Goal: Task Accomplishment & Management: Manage account settings

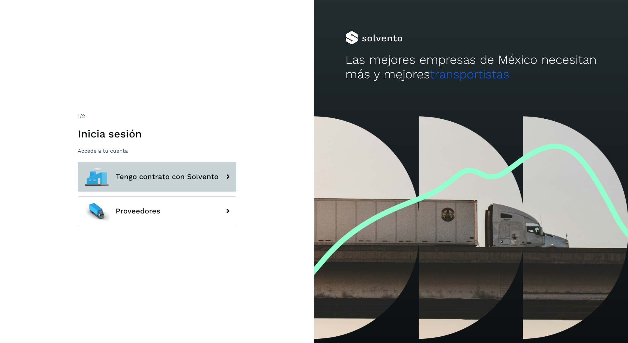
click at [183, 174] on span "Tengo contrato con Solvento" at bounding box center [167, 177] width 103 height 8
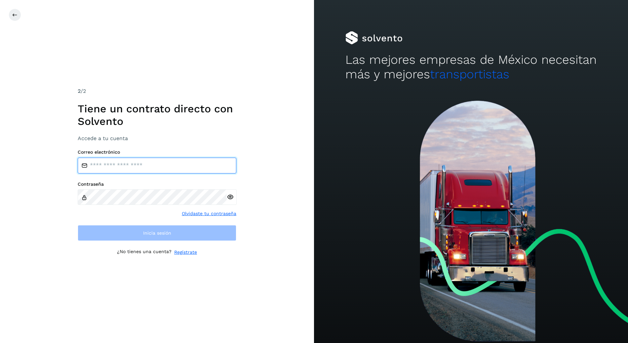
click at [196, 163] on input "email" at bounding box center [157, 166] width 159 height 16
type input "**********"
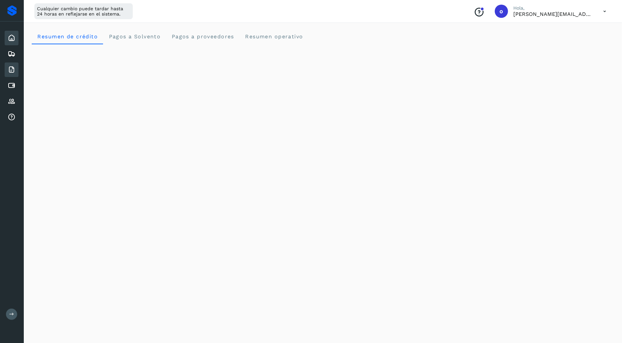
click at [13, 69] on icon at bounding box center [12, 70] width 8 height 8
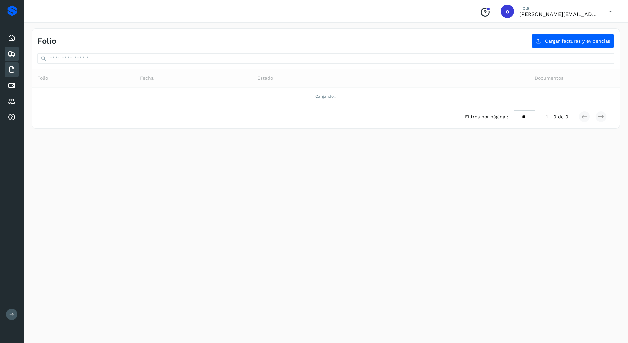
click at [16, 55] on div "Embarques" at bounding box center [12, 54] width 14 height 15
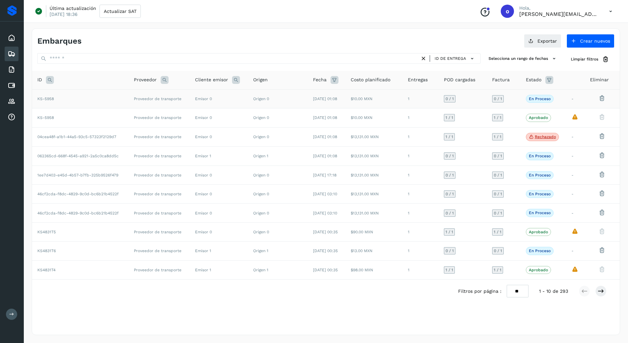
click at [603, 97] on icon at bounding box center [601, 97] width 7 height 7
click at [603, 98] on icon at bounding box center [601, 97] width 7 height 7
click at [602, 154] on icon at bounding box center [601, 155] width 7 height 7
click at [79, 99] on td "KS-5958" at bounding box center [80, 98] width 96 height 19
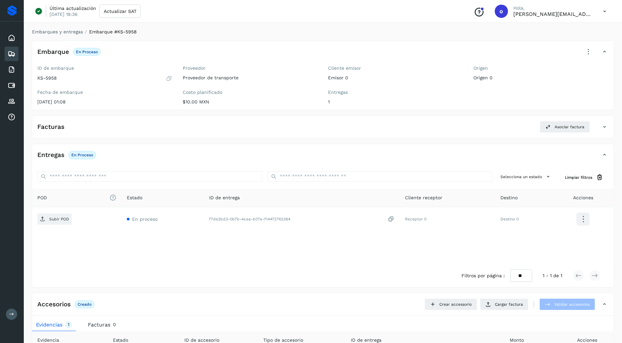
click at [589, 52] on icon at bounding box center [588, 52] width 15 height 15
click at [374, 106] on div at bounding box center [311, 171] width 622 height 343
click at [381, 118] on div "Facturas Asociar factura Aún no has subido ninguna factura" at bounding box center [323, 126] width 582 height 23
click at [409, 132] on div "Facturas Asociar factura" at bounding box center [316, 127] width 569 height 12
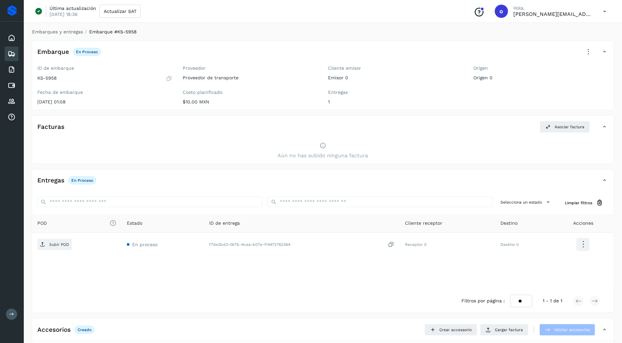
click at [588, 54] on icon at bounding box center [588, 52] width 15 height 15
click at [564, 90] on button "Eliminar embarque" at bounding box center [552, 92] width 88 height 13
click at [75, 34] on link "Embarques y entregas" at bounding box center [57, 31] width 51 height 5
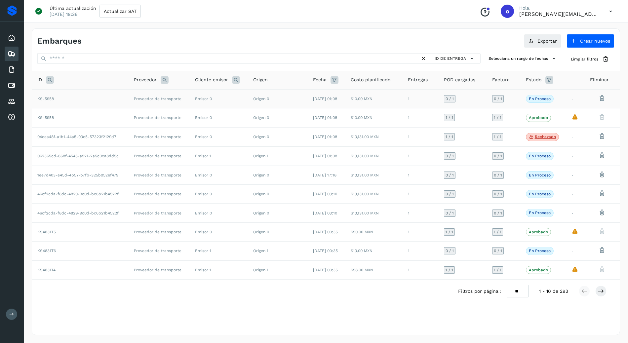
click at [381, 96] on td "$10.00 MXN" at bounding box center [373, 98] width 57 height 19
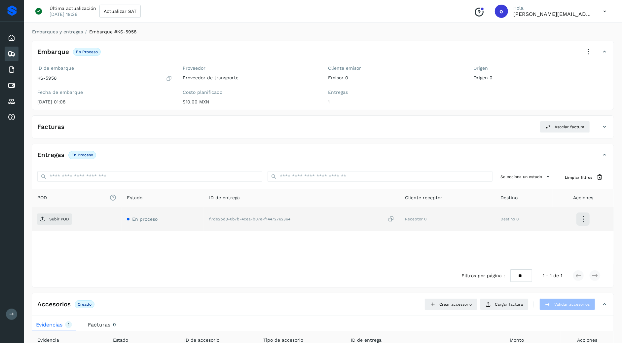
click at [583, 212] on icon at bounding box center [583, 219] width 16 height 16
click at [542, 167] on div at bounding box center [311, 171] width 622 height 343
click at [588, 55] on icon at bounding box center [588, 52] width 15 height 15
click at [566, 90] on button "Eliminar embarque" at bounding box center [552, 92] width 88 height 13
click at [70, 30] on link "Embarques y entregas" at bounding box center [57, 31] width 51 height 5
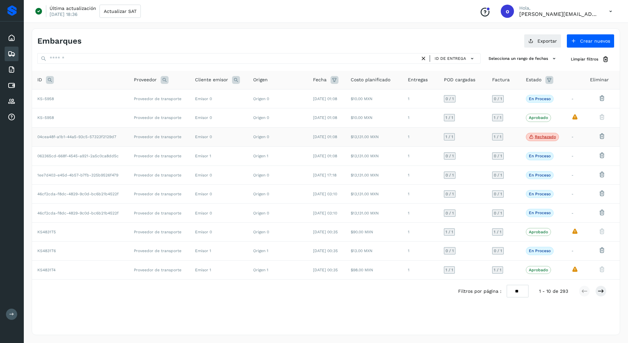
click at [603, 136] on icon at bounding box center [601, 135] width 7 height 7
click at [601, 137] on icon at bounding box center [601, 135] width 7 height 7
click at [602, 137] on icon at bounding box center [601, 135] width 7 height 7
click at [604, 152] on icon at bounding box center [601, 155] width 7 height 7
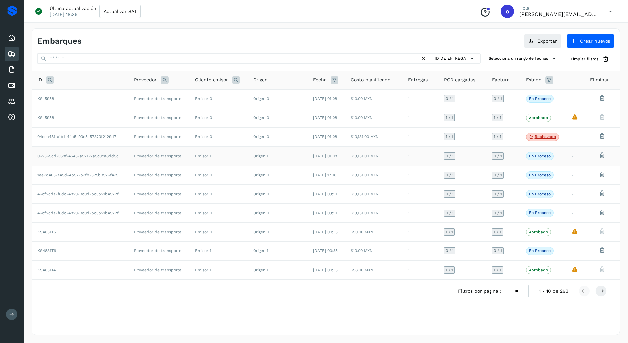
click at [604, 153] on icon at bounding box center [601, 155] width 7 height 7
click at [601, 288] on icon at bounding box center [600, 291] width 7 height 7
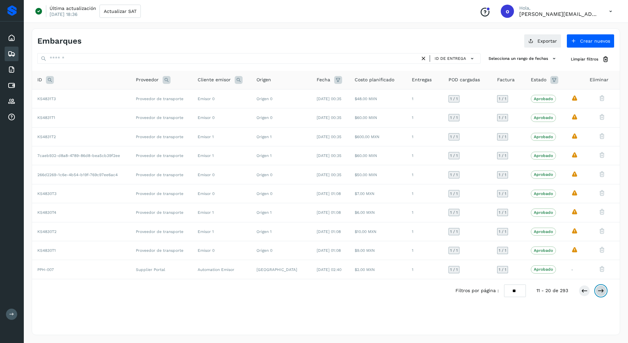
click at [602, 289] on icon at bounding box center [600, 290] width 7 height 7
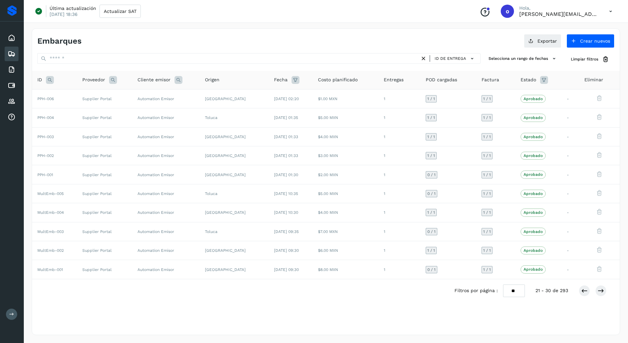
drag, startPoint x: 599, startPoint y: 268, endPoint x: 604, endPoint y: 279, distance: 12.6
click at [599, 269] on icon at bounding box center [599, 268] width 7 height 7
click at [604, 284] on div "Filtros por página : ** ** ** 21 - 30 de 293" at bounding box center [535, 290] width 163 height 13
click at [601, 251] on icon at bounding box center [599, 249] width 7 height 7
click at [583, 292] on icon at bounding box center [584, 290] width 7 height 7
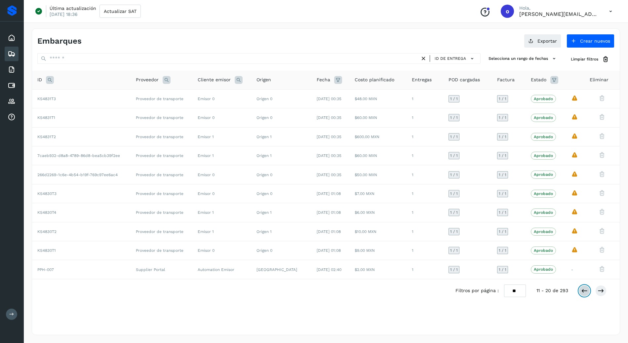
click at [583, 291] on icon at bounding box center [584, 290] width 7 height 7
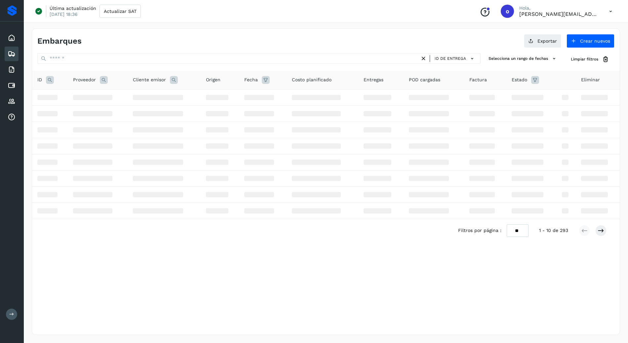
click at [583, 291] on div "Embarques Exportar Crear nuevos ID de entrega Selecciona un rango de fechas Sel…" at bounding box center [326, 181] width 588 height 307
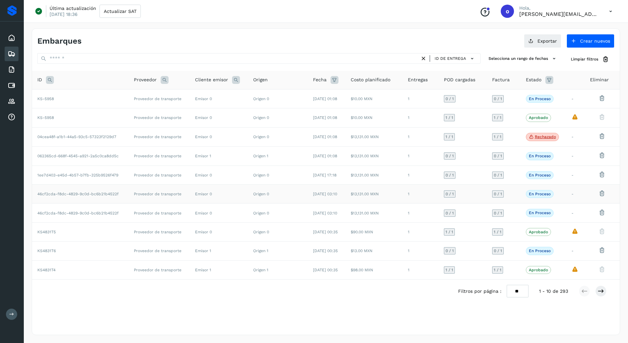
click at [603, 194] on icon at bounding box center [601, 193] width 7 height 7
click at [603, 193] on icon at bounding box center [601, 193] width 7 height 7
click at [17, 55] on div "Embarques" at bounding box center [12, 54] width 14 height 15
click at [599, 13] on div "Conoce nuestros beneficios o Hola, [PERSON_NAME][EMAIL_ADDRESS][DOMAIN_NAME]" at bounding box center [545, 11] width 143 height 15
